Goal: Information Seeking & Learning: Learn about a topic

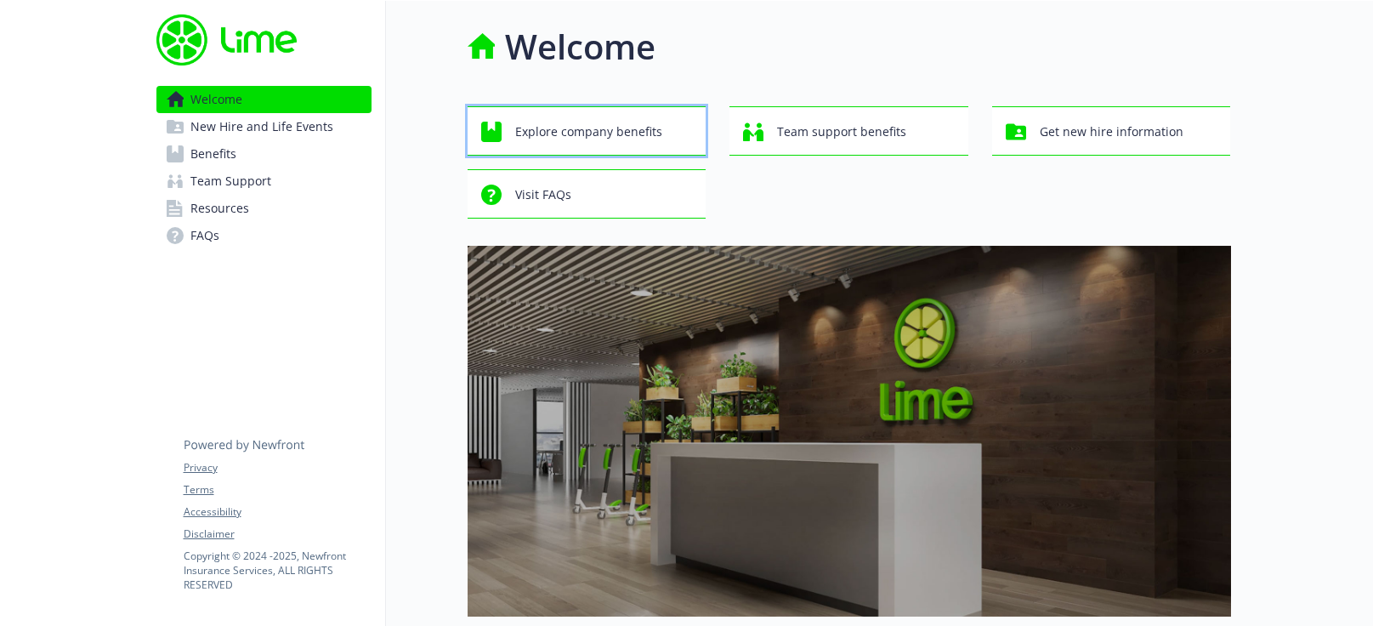
click at [571, 138] on span "Explore company benefits" at bounding box center [588, 132] width 147 height 32
click at [194, 50] on img at bounding box center [226, 39] width 141 height 51
click at [191, 91] on span "Welcome" at bounding box center [216, 99] width 52 height 27
click at [196, 149] on span "Benefits" at bounding box center [213, 153] width 46 height 27
